Goal: Task Accomplishment & Management: Manage account settings

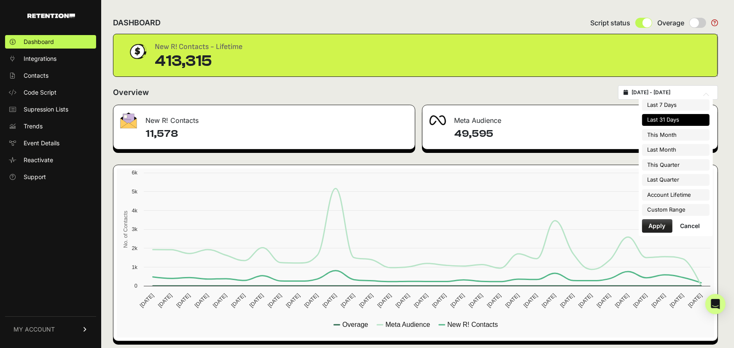
click at [672, 94] on input "[DATE] - [DATE]" at bounding box center [672, 92] width 81 height 7
click at [662, 106] on li "Last 7 Days" at bounding box center [675, 105] width 67 height 12
type input "[DATE] - [DATE]"
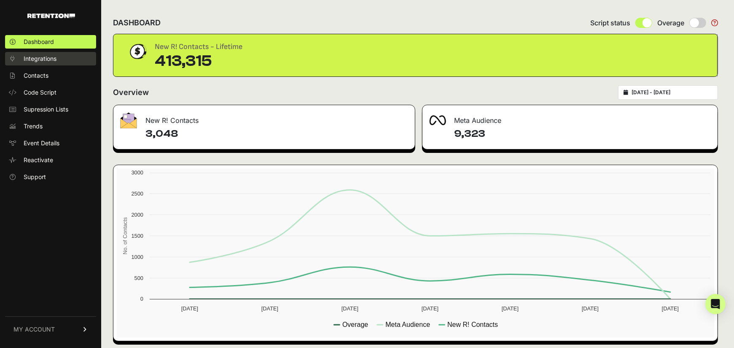
click at [39, 60] on span "Integrations" at bounding box center [40, 58] width 33 height 8
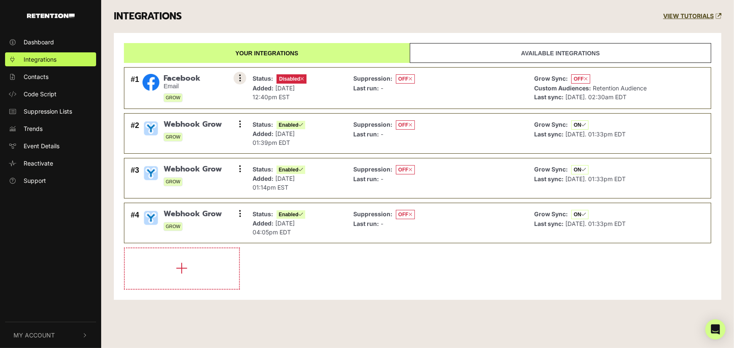
click at [239, 77] on icon at bounding box center [240, 78] width 2 height 8
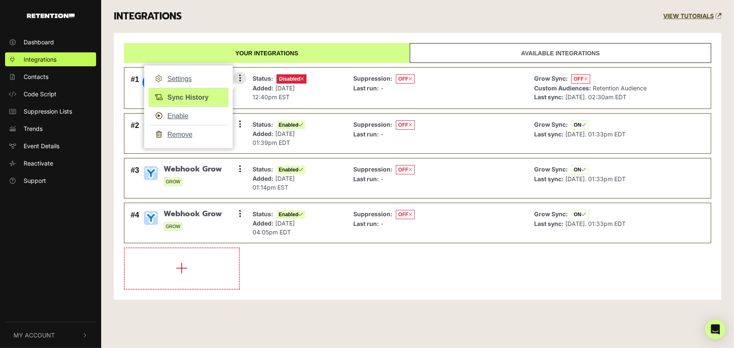
click at [194, 95] on link "Sync History" at bounding box center [188, 97] width 80 height 19
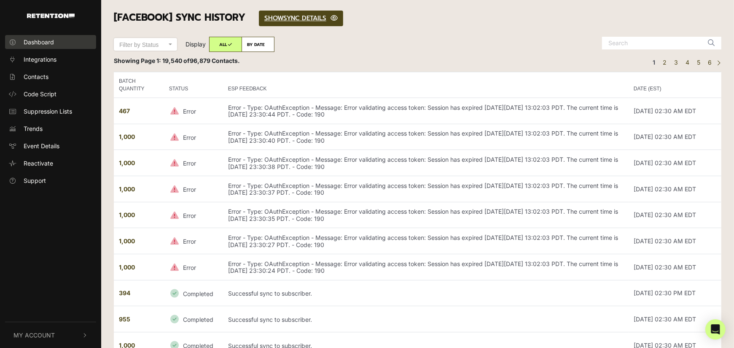
click at [47, 40] on span "Dashboard" at bounding box center [39, 42] width 30 height 9
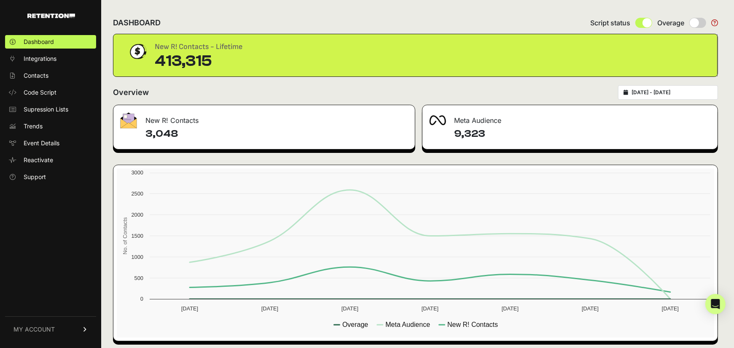
click at [692, 94] on input "[DATE] - [DATE]" at bounding box center [672, 92] width 81 height 7
click at [372, 85] on div "Overview [DATE] - [DATE]" at bounding box center [415, 92] width 605 height 14
click at [659, 94] on input "[DATE] - [DATE]" at bounding box center [672, 92] width 81 height 7
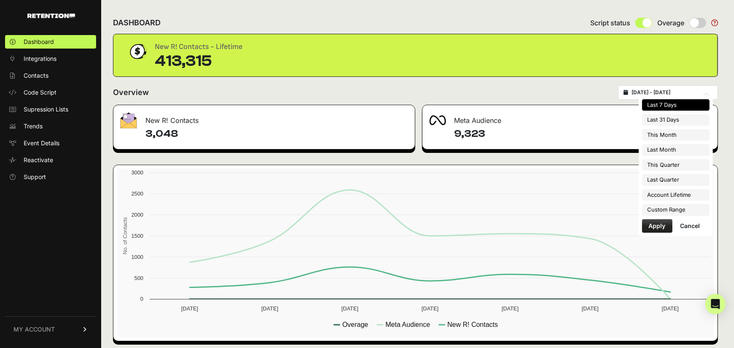
click at [563, 97] on div "Overview [DATE] - [DATE]" at bounding box center [415, 92] width 605 height 14
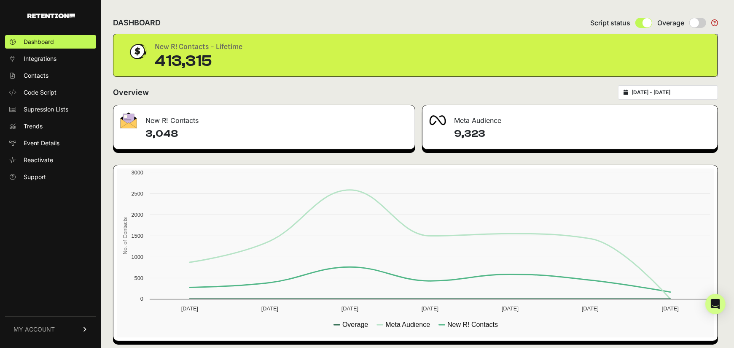
click at [41, 322] on link "MY ACCOUNT" at bounding box center [50, 329] width 91 height 26
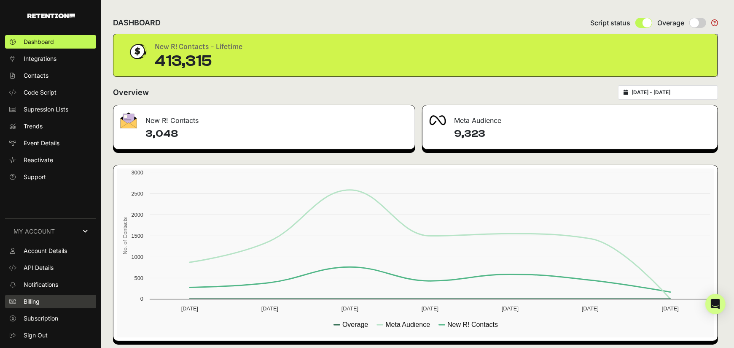
click at [34, 302] on span "Billing" at bounding box center [32, 301] width 16 height 8
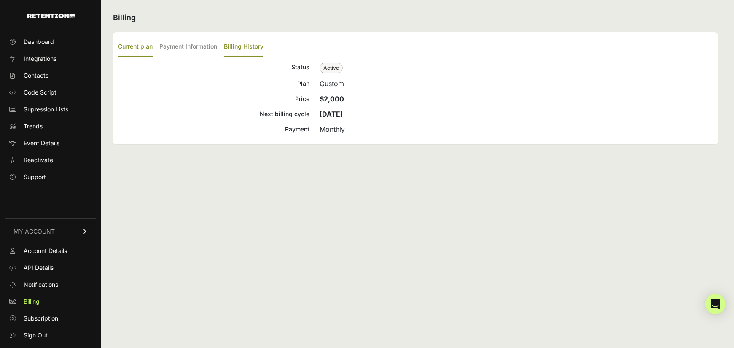
click at [231, 45] on label "Billing History" at bounding box center [244, 47] width 40 height 20
click at [0, 0] on input "Billing History" at bounding box center [0, 0] width 0 height 0
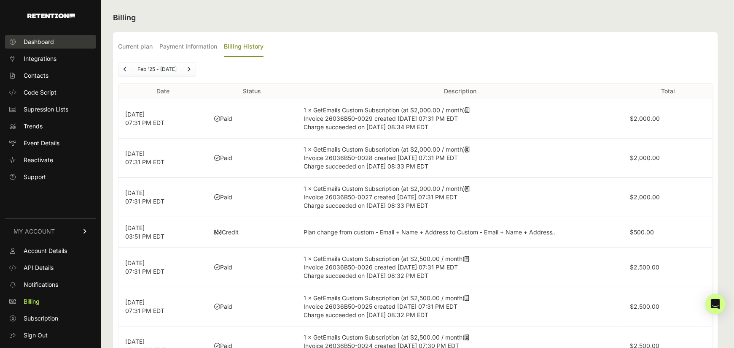
click at [59, 43] on link "Dashboard" at bounding box center [50, 41] width 91 height 13
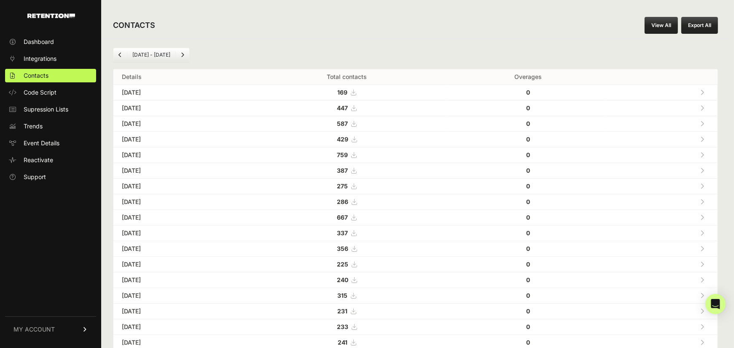
click at [165, 56] on li "[DATE] - [DATE]" at bounding box center [151, 54] width 49 height 7
click at [56, 44] on link "Dashboard" at bounding box center [50, 41] width 91 height 13
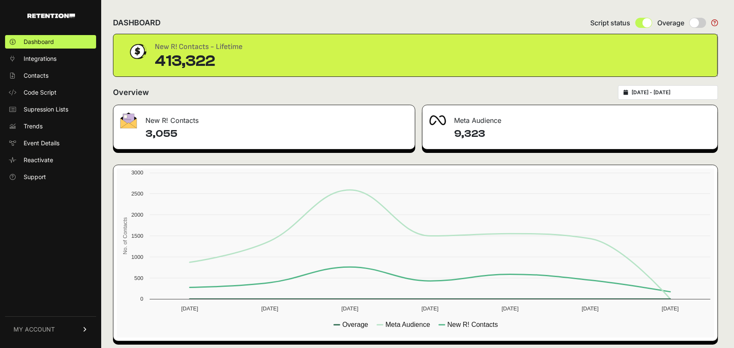
click at [662, 90] on input "[DATE] - [DATE]" at bounding box center [672, 92] width 81 height 7
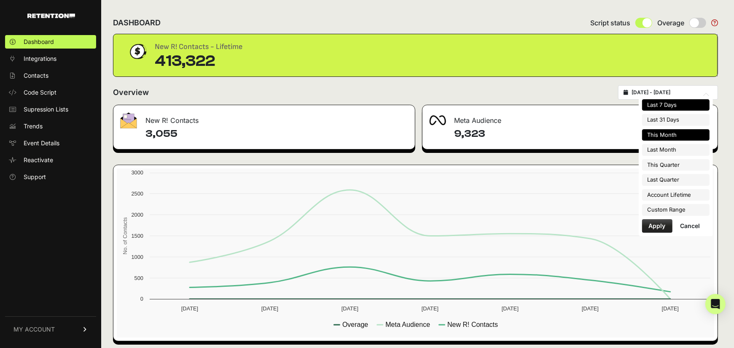
click at [667, 129] on li "This Month" at bounding box center [675, 135] width 67 height 12
type input "[DATE] - [DATE]"
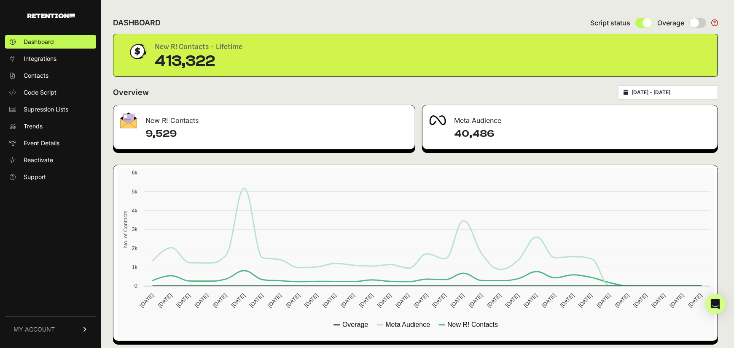
click at [650, 91] on input "[DATE] - [DATE]" at bounding box center [672, 92] width 81 height 7
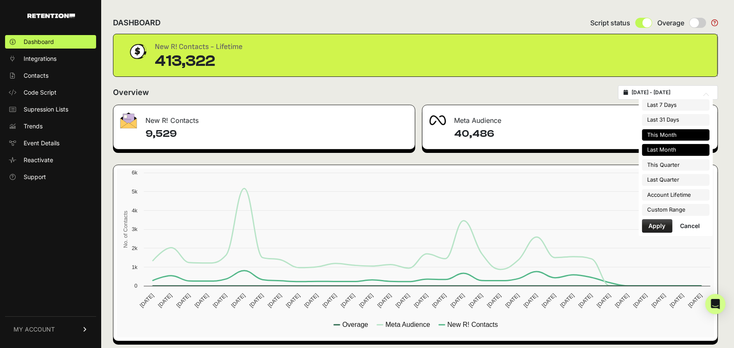
click at [659, 151] on li "Last Month" at bounding box center [675, 150] width 67 height 12
type input "2025-07-01 - 2025-07-31"
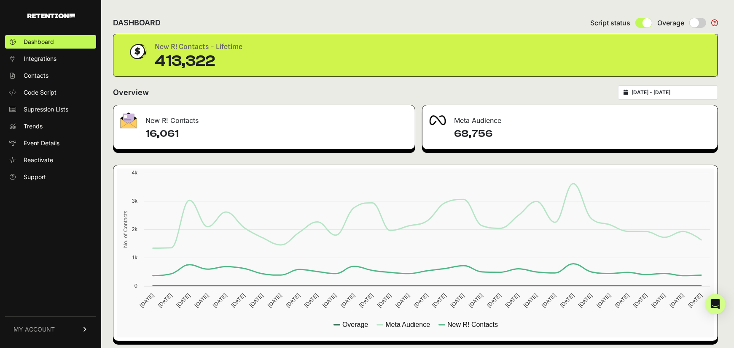
click at [526, 69] on div "New R! Contacts - Lifetime 413,322" at bounding box center [415, 55] width 577 height 29
